Goal: Navigation & Orientation: Understand site structure

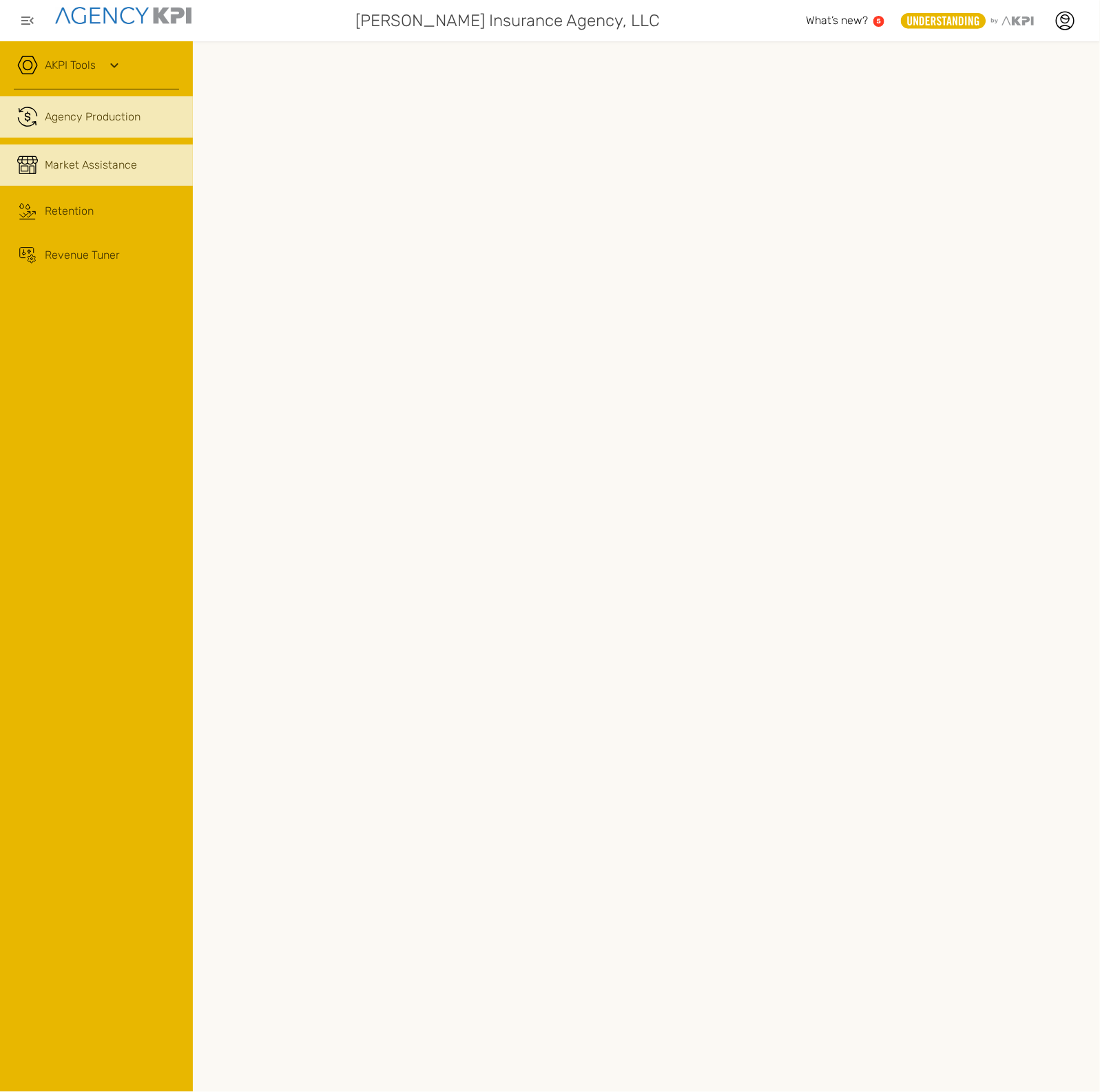
click at [88, 163] on span "Market Assistance" at bounding box center [91, 164] width 93 height 16
click at [107, 115] on div "Agency Production" at bounding box center [92, 116] width 95 height 16
click at [90, 212] on div "Retention" at bounding box center [69, 211] width 49 height 16
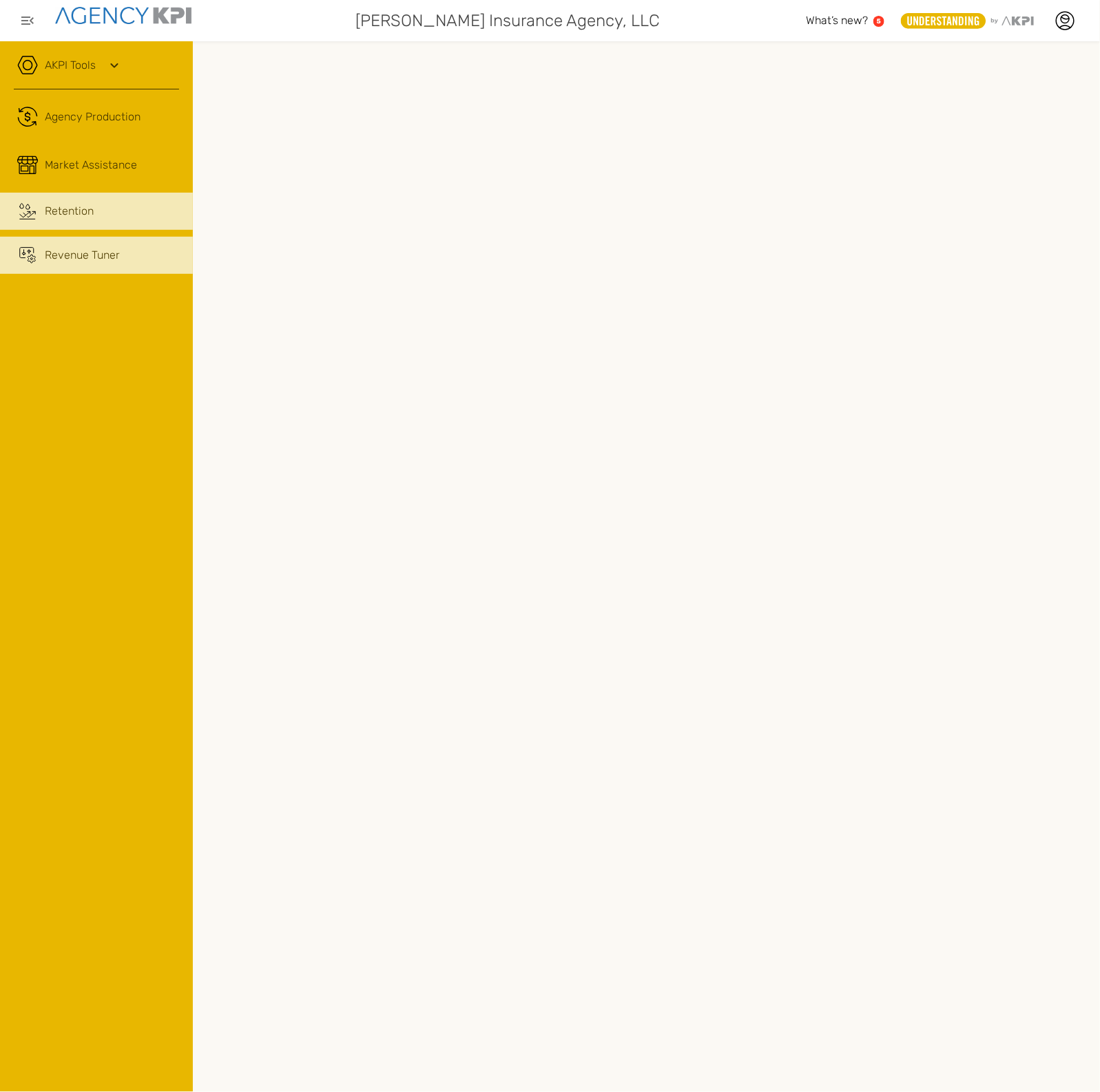
click at [118, 255] on span "Revenue Tuner" at bounding box center [81, 255] width 75 height 16
click at [69, 203] on div "Retention" at bounding box center [69, 211] width 49 height 16
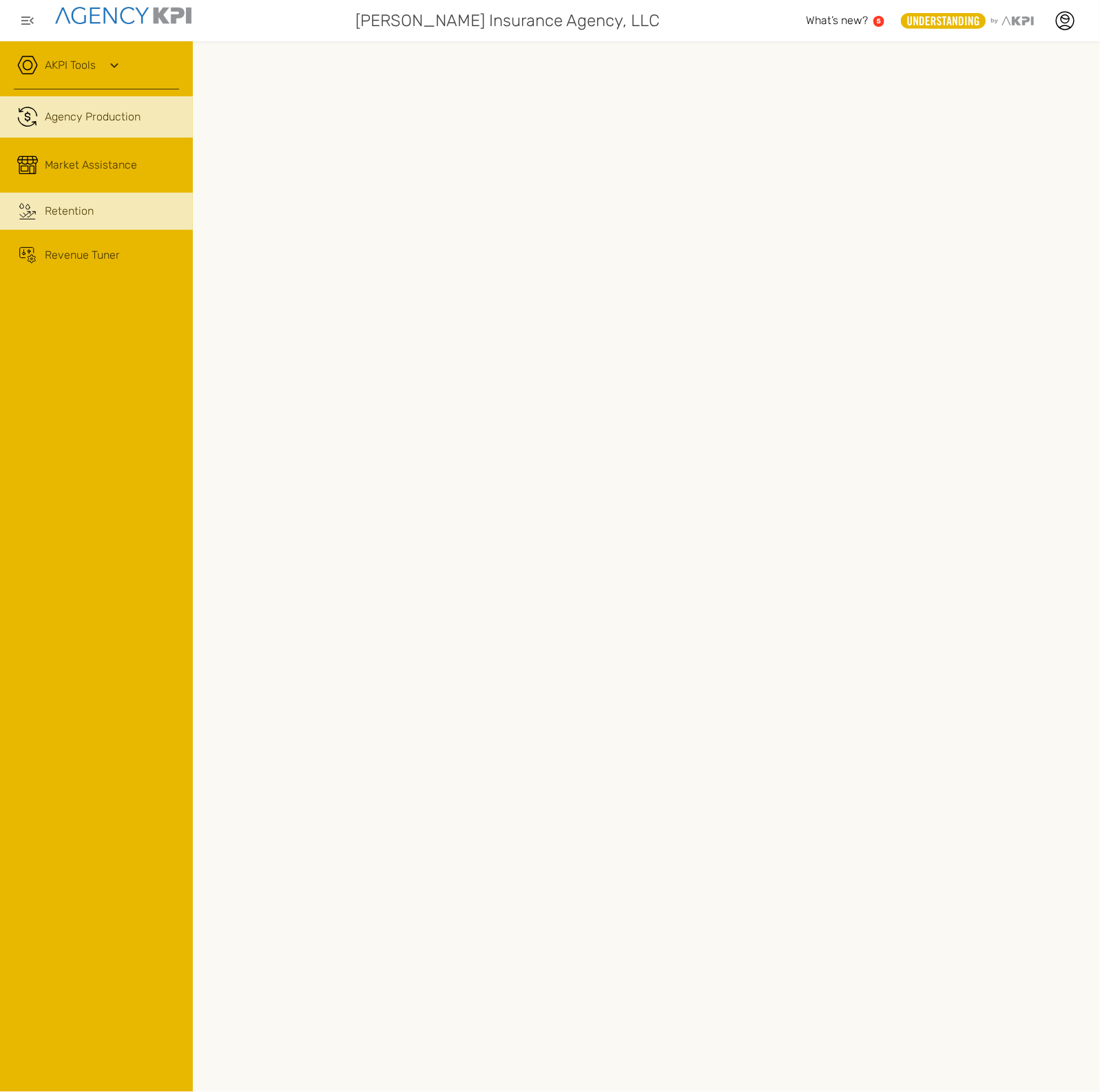
click at [98, 126] on link ".cls-1{fill:none;stroke:#221f20;stroke-linecap:round;stroke-linejoin:round;stro…" at bounding box center [96, 117] width 193 height 42
